Goal: Information Seeking & Learning: Find contact information

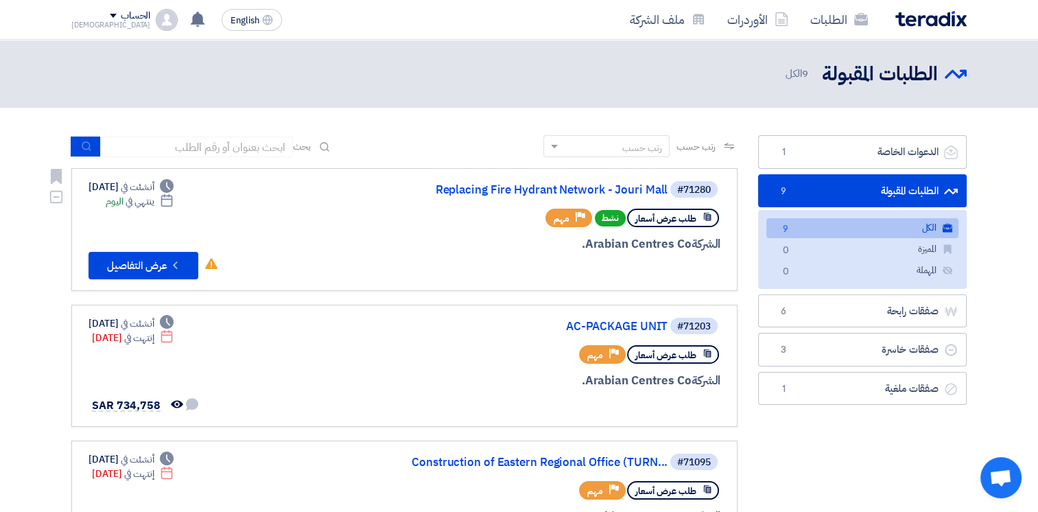
drag, startPoint x: 132, startPoint y: 202, endPoint x: 172, endPoint y: 203, distance: 39.1
click at [172, 203] on div "Deadline ينتهي في اليوم" at bounding box center [140, 201] width 68 height 14
click at [505, 189] on link "Replacing Fire Hydrant Network - Jouri Mall" at bounding box center [530, 190] width 275 height 12
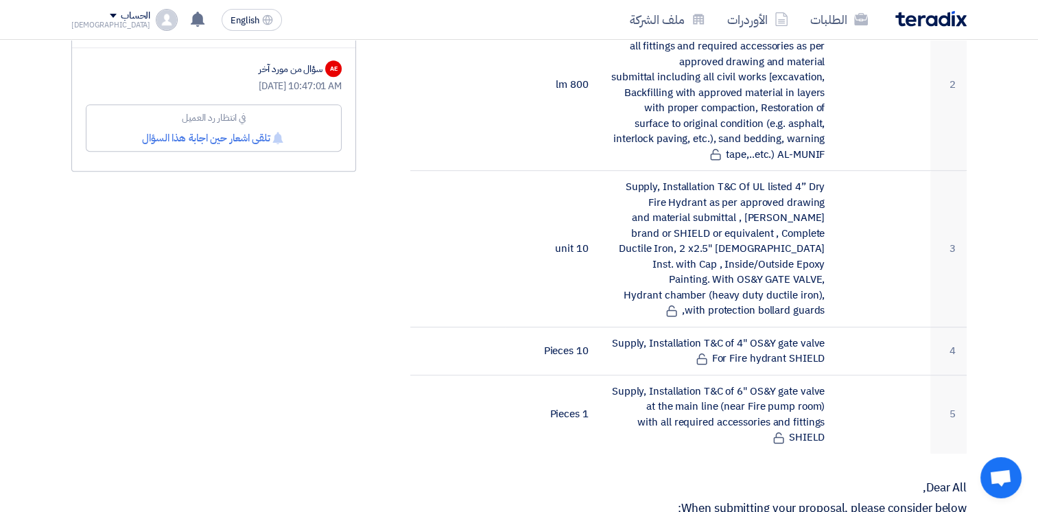
scroll to position [343, 0]
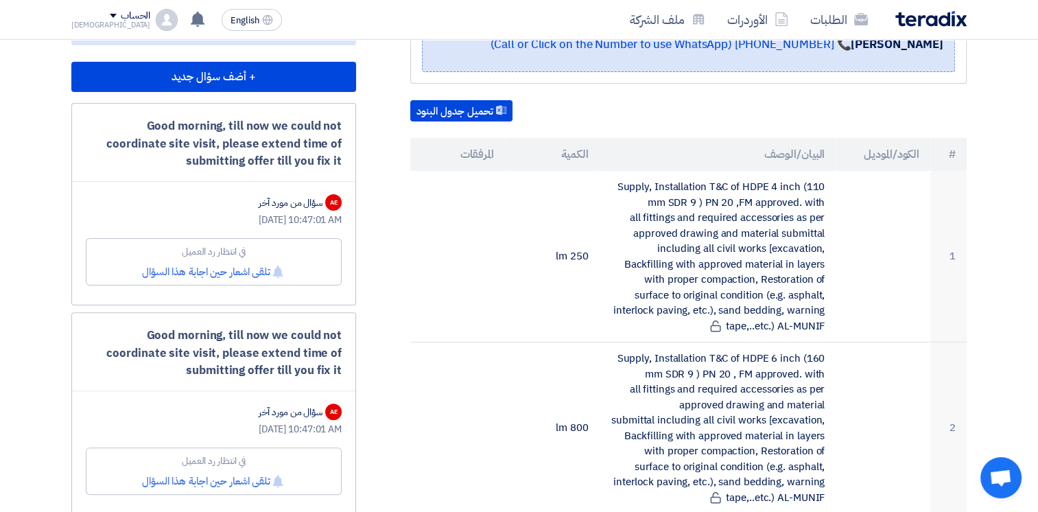
drag, startPoint x: 163, startPoint y: 122, endPoint x: 336, endPoint y: 161, distance: 177.2
click at [336, 161] on div "Good morning, till now we could not coordinate site visit, please extend time o…" at bounding box center [214, 143] width 256 height 53
drag, startPoint x: 106, startPoint y: 334, endPoint x: 337, endPoint y: 367, distance: 233.0
click at [337, 367] on div "Good morning, till now we could not coordinate site visit, please extend time o…" at bounding box center [214, 353] width 256 height 53
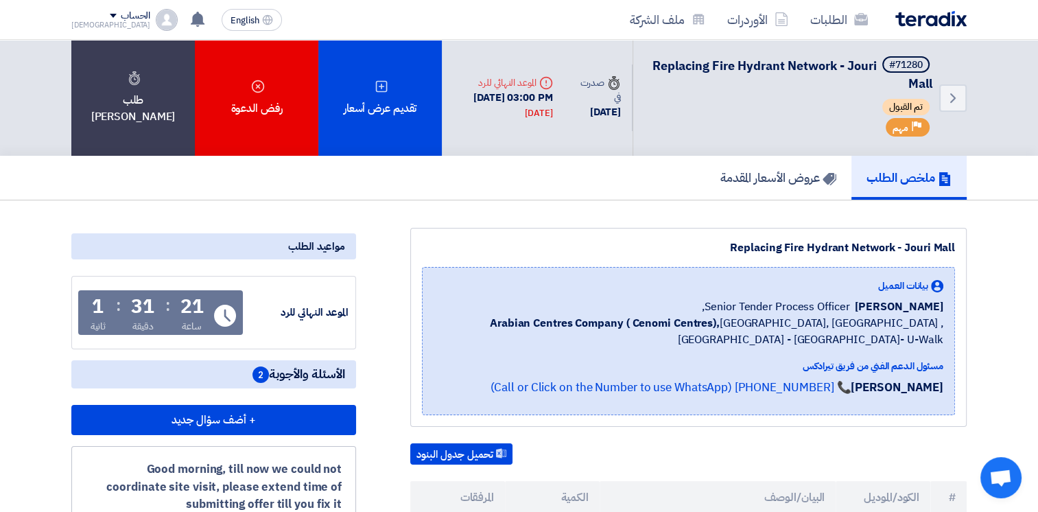
click at [872, 309] on span "[PERSON_NAME]" at bounding box center [899, 307] width 89 height 16
click at [874, 309] on span "[PERSON_NAME]" at bounding box center [899, 307] width 89 height 16
drag, startPoint x: 869, startPoint y: 304, endPoint x: 943, endPoint y: 303, distance: 74.1
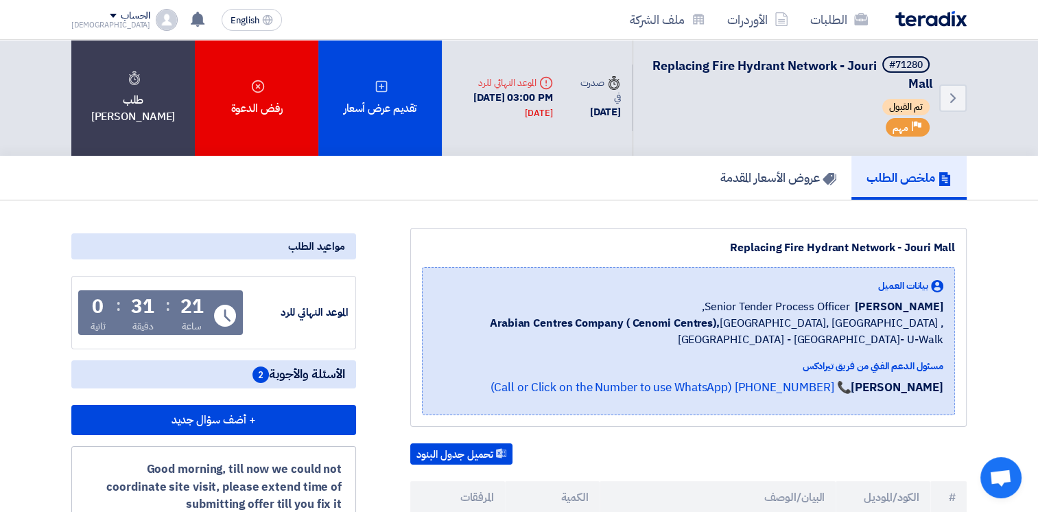
click at [943, 303] on span "[PERSON_NAME]" at bounding box center [899, 307] width 89 height 16
drag, startPoint x: 943, startPoint y: 303, endPoint x: 903, endPoint y: 312, distance: 40.8
click at [903, 312] on span "[PERSON_NAME]" at bounding box center [899, 307] width 89 height 16
click at [877, 308] on span "[PERSON_NAME]" at bounding box center [899, 307] width 89 height 16
drag, startPoint x: 873, startPoint y: 308, endPoint x: 943, endPoint y: 309, distance: 70.0
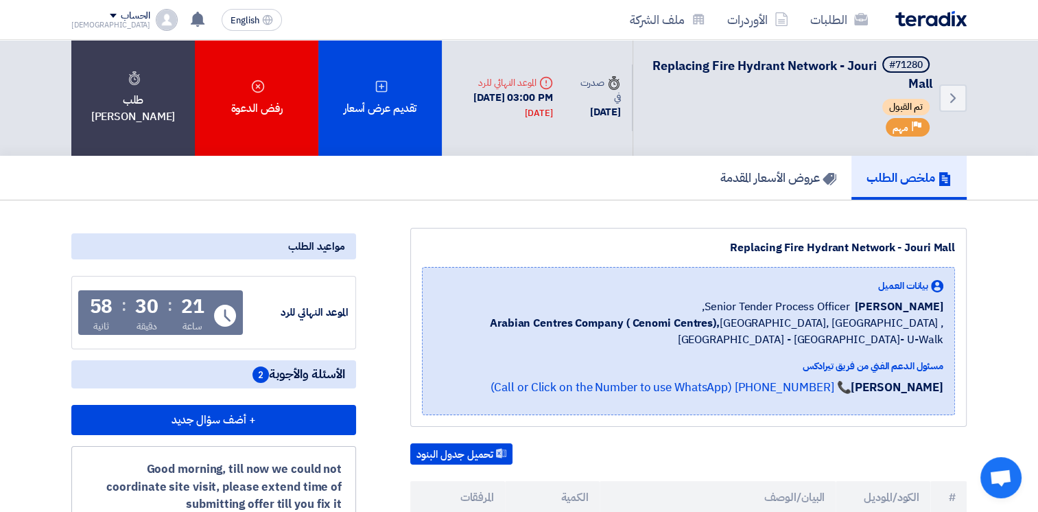
click at [943, 309] on span "[PERSON_NAME]" at bounding box center [899, 307] width 89 height 16
drag, startPoint x: 943, startPoint y: 309, endPoint x: 894, endPoint y: 309, distance: 48.7
click at [915, 309] on span "[PERSON_NAME]" at bounding box center [899, 307] width 89 height 16
click at [865, 307] on div "[PERSON_NAME] Senior Tender Process Officer," at bounding box center [689, 307] width 510 height 16
drag, startPoint x: 869, startPoint y: 305, endPoint x: 940, endPoint y: 307, distance: 71.4
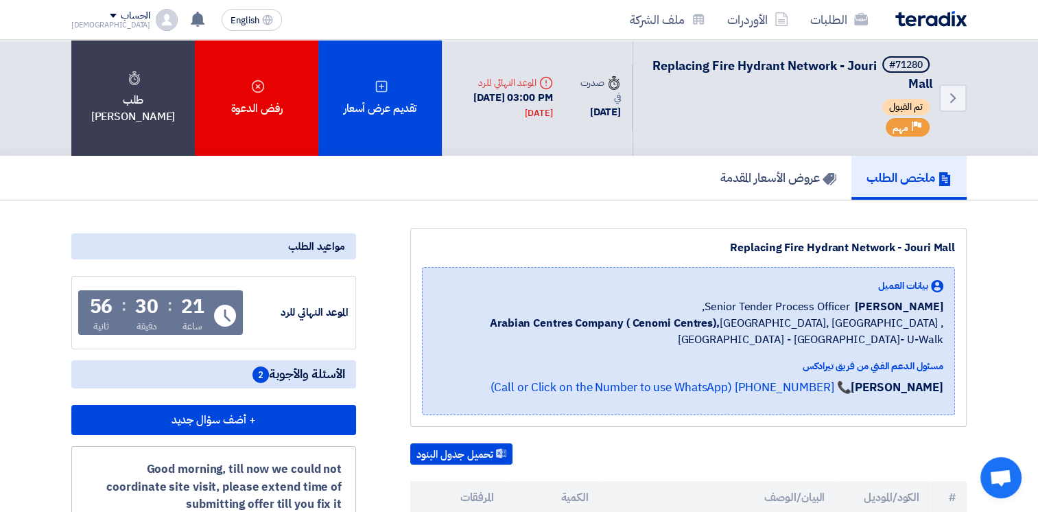
click at [940, 307] on span "[PERSON_NAME]" at bounding box center [899, 307] width 89 height 16
drag, startPoint x: 940, startPoint y: 307, endPoint x: 948, endPoint y: 307, distance: 8.2
click at [948, 307] on div "بيانات العميل [PERSON_NAME] Senior Tender Process Officer, Arabian Centres Comp…" at bounding box center [688, 341] width 533 height 148
click at [946, 307] on div "بيانات العميل [PERSON_NAME] Senior Tender Process Officer, Arabian Centres Comp…" at bounding box center [688, 341] width 533 height 148
drag, startPoint x: 944, startPoint y: 306, endPoint x: 867, endPoint y: 305, distance: 76.9
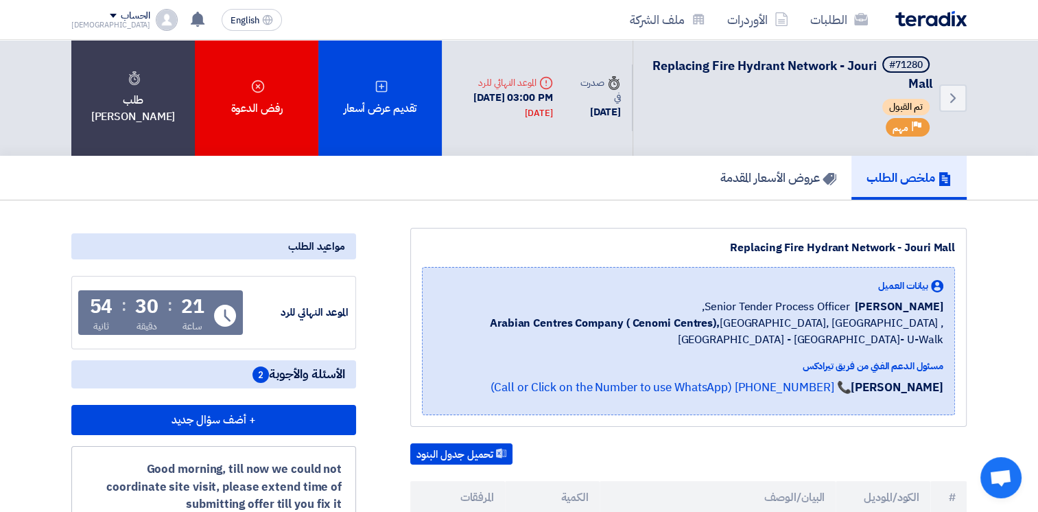
click at [867, 305] on div "بيانات العميل [PERSON_NAME] Senior Tender Process Officer, Arabian Centres Comp…" at bounding box center [688, 341] width 533 height 148
click at [867, 305] on span "[PERSON_NAME]" at bounding box center [899, 307] width 89 height 16
click at [700, 320] on span "Arabian Centres Company ( [GEOGRAPHIC_DATA]), [GEOGRAPHIC_DATA], [GEOGRAPHIC_DA…" at bounding box center [689, 331] width 510 height 33
drag, startPoint x: 717, startPoint y: 303, endPoint x: 929, endPoint y: 338, distance: 215.6
click at [929, 338] on div "بيانات العميل [PERSON_NAME] Senior Tender Process Officer, Arabian Centres Comp…" at bounding box center [689, 313] width 510 height 69
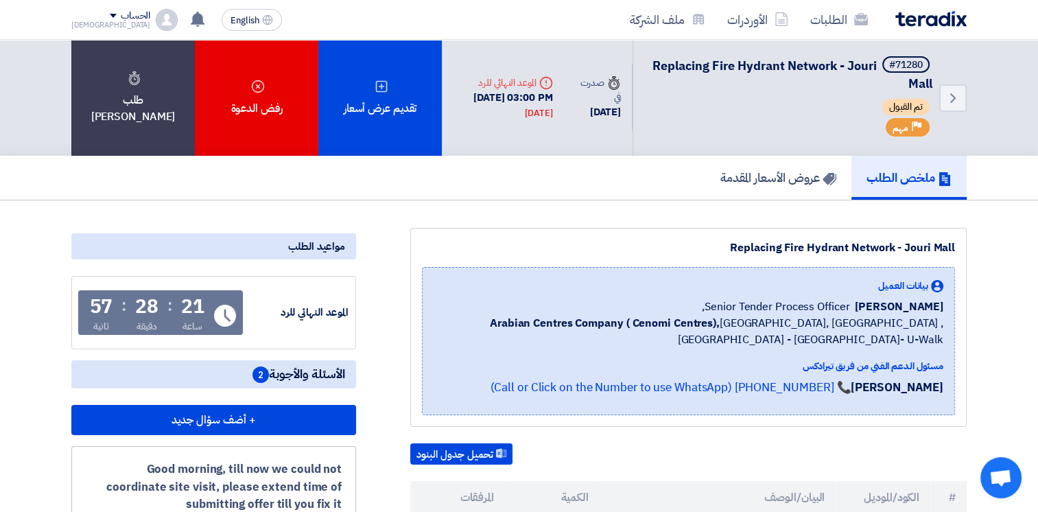
drag, startPoint x: 929, startPoint y: 338, endPoint x: 771, endPoint y: 319, distance: 159.0
click at [788, 322] on span "Arabian Centres Company ( [GEOGRAPHIC_DATA]), [GEOGRAPHIC_DATA], [GEOGRAPHIC_DA…" at bounding box center [689, 331] width 510 height 33
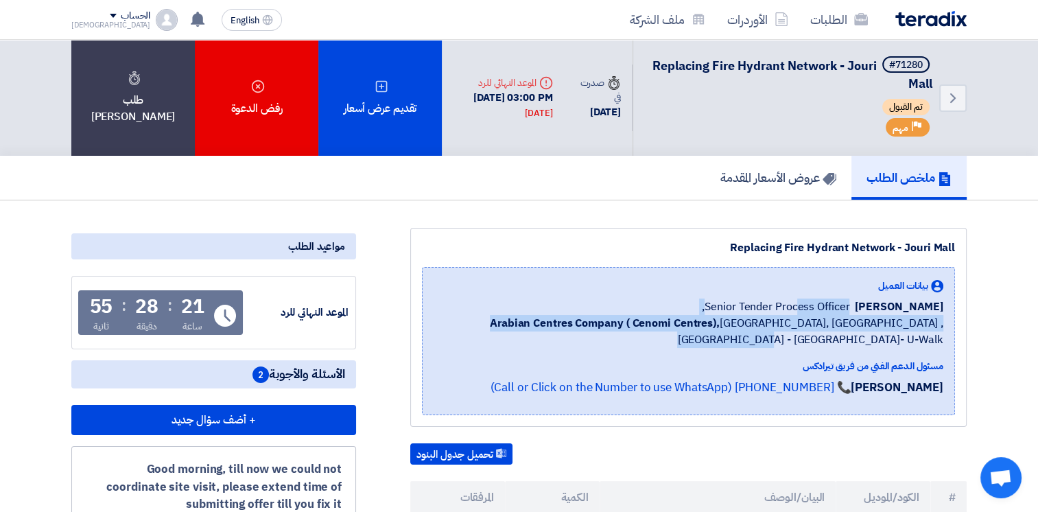
drag, startPoint x: 719, startPoint y: 312, endPoint x: 922, endPoint y: 314, distance: 203.2
click at [923, 314] on div "بيانات العميل [PERSON_NAME] Senior Tender Process Officer, Arabian Centres Comp…" at bounding box center [689, 313] width 510 height 69
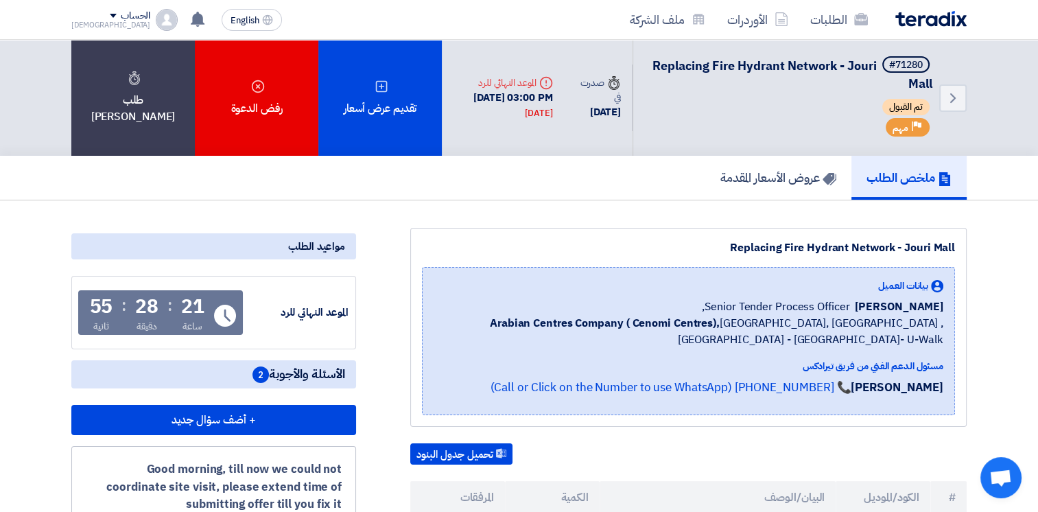
drag, startPoint x: 922, startPoint y: 314, endPoint x: 870, endPoint y: 311, distance: 53.0
click at [870, 311] on span "[PERSON_NAME]" at bounding box center [899, 307] width 89 height 16
drag, startPoint x: 867, startPoint y: 307, endPoint x: 935, endPoint y: 342, distance: 76.4
click at [935, 342] on div "بيانات العميل [PERSON_NAME] Senior Tender Process Officer, Arabian Centres Comp…" at bounding box center [689, 313] width 510 height 69
drag, startPoint x: 935, startPoint y: 342, endPoint x: 874, endPoint y: 321, distance: 64.5
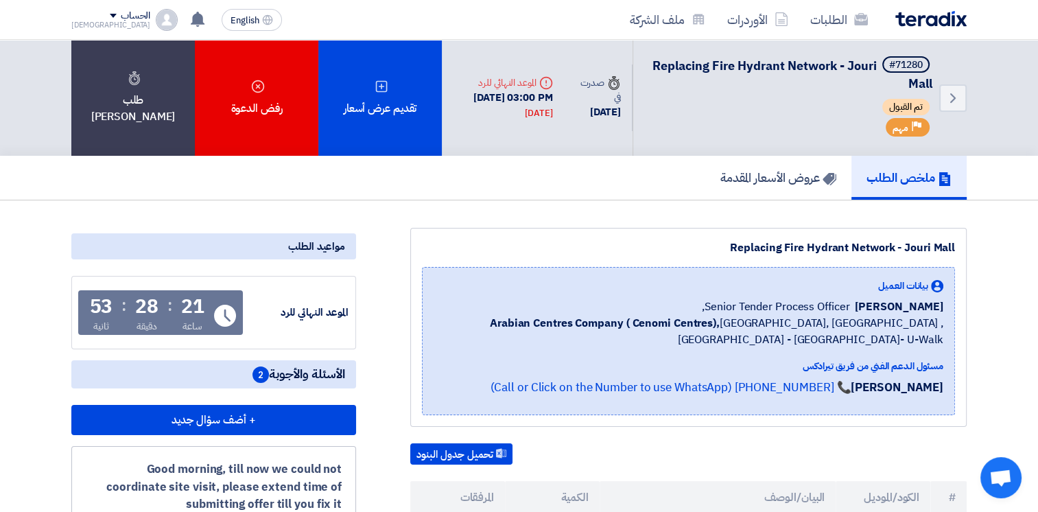
click at [874, 321] on span "Arabian Centres Company ( [GEOGRAPHIC_DATA]), [GEOGRAPHIC_DATA], [GEOGRAPHIC_DA…" at bounding box center [689, 331] width 510 height 33
click at [890, 303] on span "[PERSON_NAME]" at bounding box center [899, 307] width 89 height 16
drag, startPoint x: 867, startPoint y: 308, endPoint x: 944, endPoint y: 334, distance: 81.8
click at [944, 334] on div "بيانات العميل [PERSON_NAME] Senior Tender Process Officer, Arabian Centres Comp…" at bounding box center [688, 341] width 533 height 148
drag, startPoint x: 944, startPoint y: 334, endPoint x: 931, endPoint y: 342, distance: 15.4
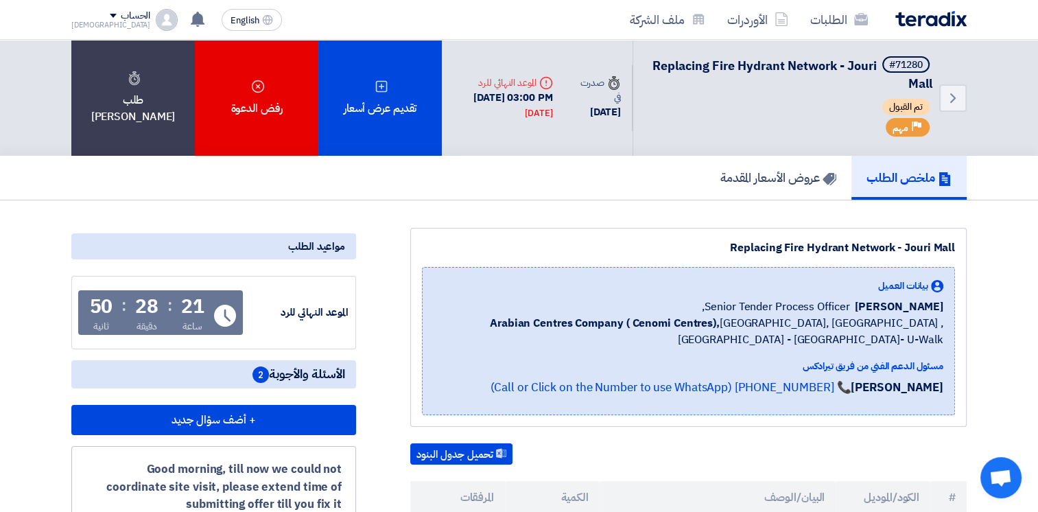
click at [931, 342] on span "Arabian Centres Company ( [GEOGRAPHIC_DATA]), [GEOGRAPHIC_DATA], [GEOGRAPHIC_DA…" at bounding box center [689, 331] width 510 height 33
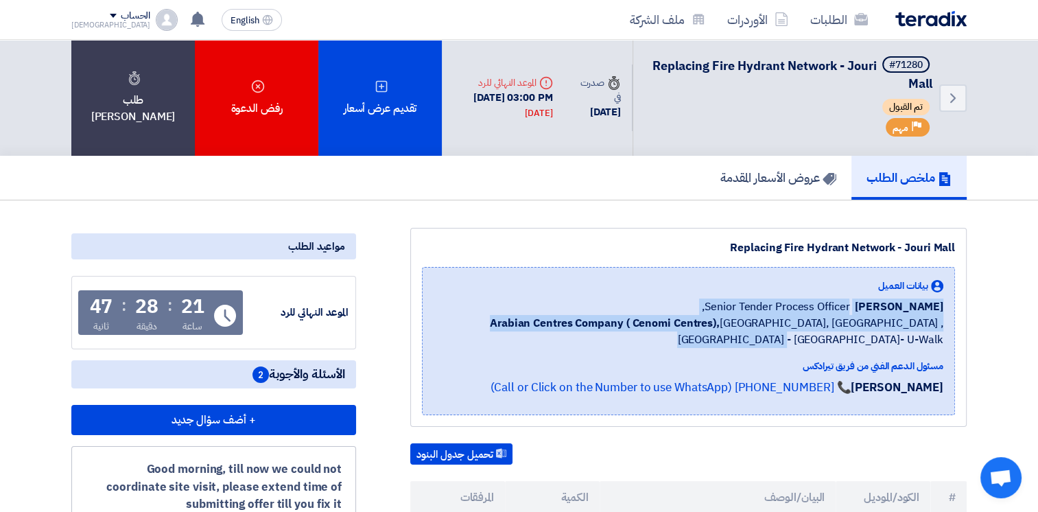
drag, startPoint x: 944, startPoint y: 340, endPoint x: 721, endPoint y: 290, distance: 229.3
click at [721, 290] on div "بيانات العميل [PERSON_NAME] Senior Tender Process Officer, Arabian Centres Comp…" at bounding box center [688, 341] width 533 height 148
drag, startPoint x: 721, startPoint y: 290, endPoint x: 675, endPoint y: 306, distance: 48.2
click at [675, 306] on div "[PERSON_NAME] Senior Tender Process Officer," at bounding box center [689, 307] width 510 height 16
click at [896, 327] on span "Arabian Centres Company ( [GEOGRAPHIC_DATA]), [GEOGRAPHIC_DATA], [GEOGRAPHIC_DA…" at bounding box center [689, 331] width 510 height 33
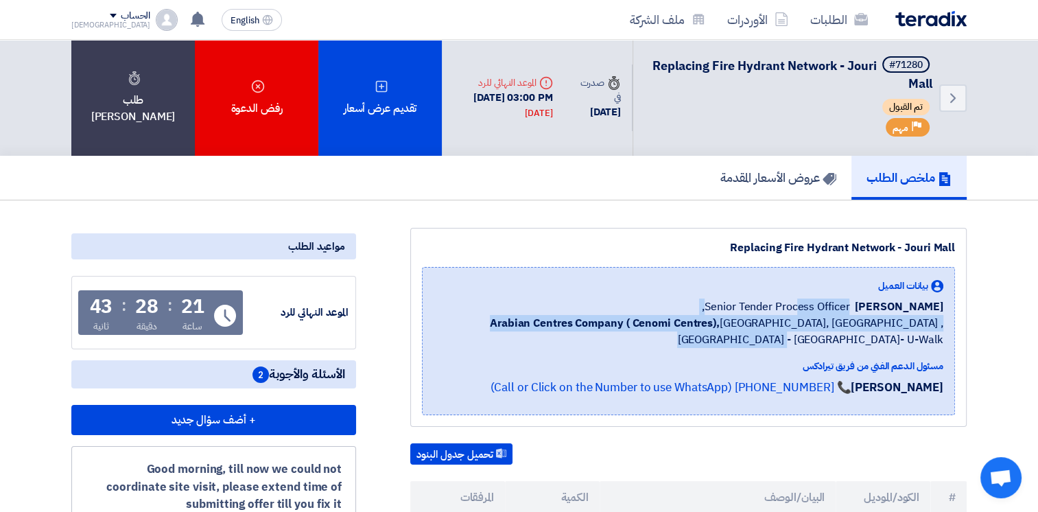
drag, startPoint x: 946, startPoint y: 339, endPoint x: 722, endPoint y: 302, distance: 227.5
click at [722, 302] on div "بيانات العميل [PERSON_NAME] Senior Tender Process Officer, Arabian Centres Comp…" at bounding box center [688, 341] width 533 height 148
